Goal: Information Seeking & Learning: Learn about a topic

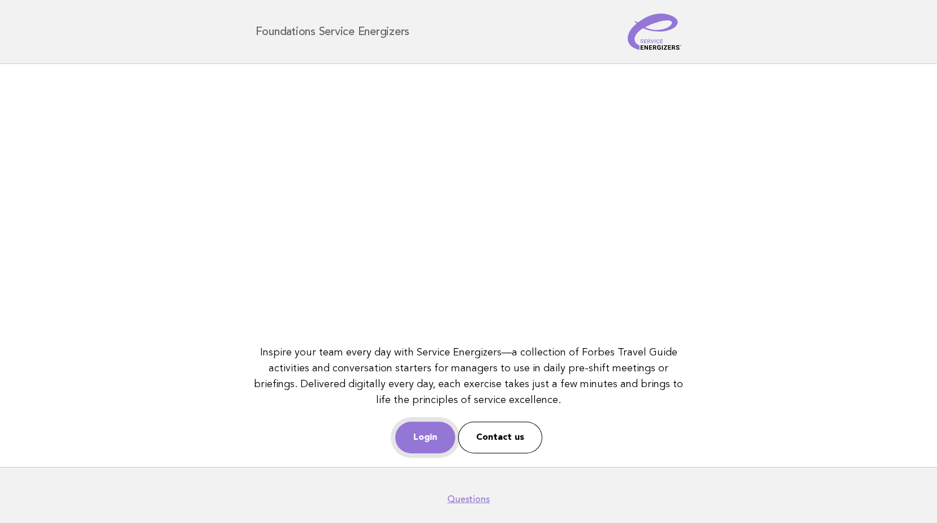
click at [418, 433] on link "Login" at bounding box center [425, 437] width 60 height 32
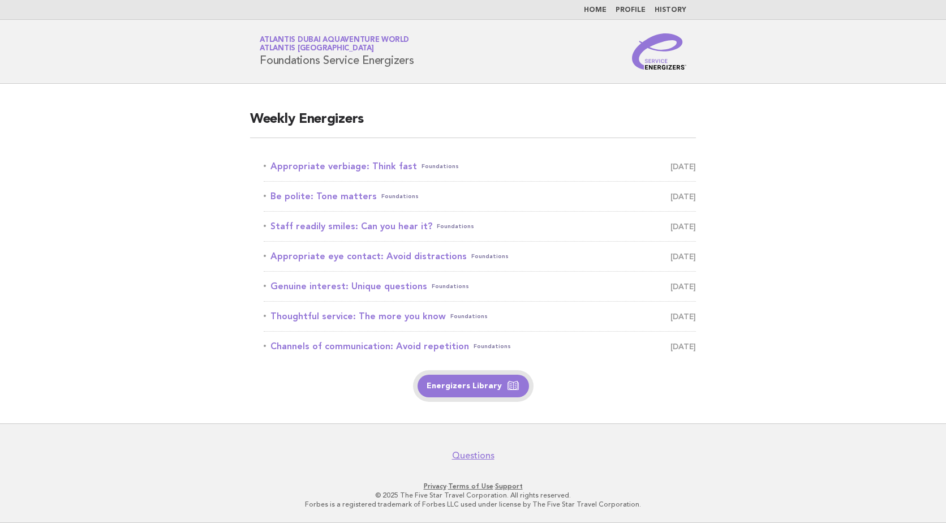
click at [477, 391] on link "Energizers Library" at bounding box center [472, 385] width 111 height 23
click at [355, 167] on link "Appropriate verbiage: Think fast Foundations [DATE]" at bounding box center [480, 166] width 432 height 16
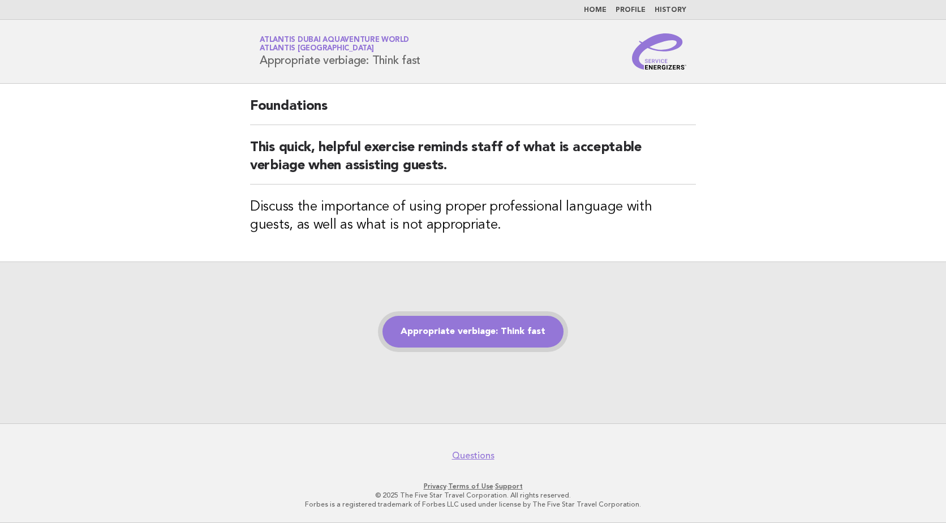
click at [480, 333] on link "Appropriate verbiage: Think fast" at bounding box center [472, 332] width 181 height 32
click at [497, 334] on link "Appropriate verbiage: Think fast" at bounding box center [472, 332] width 181 height 32
